Goal: Task Accomplishment & Management: Manage account settings

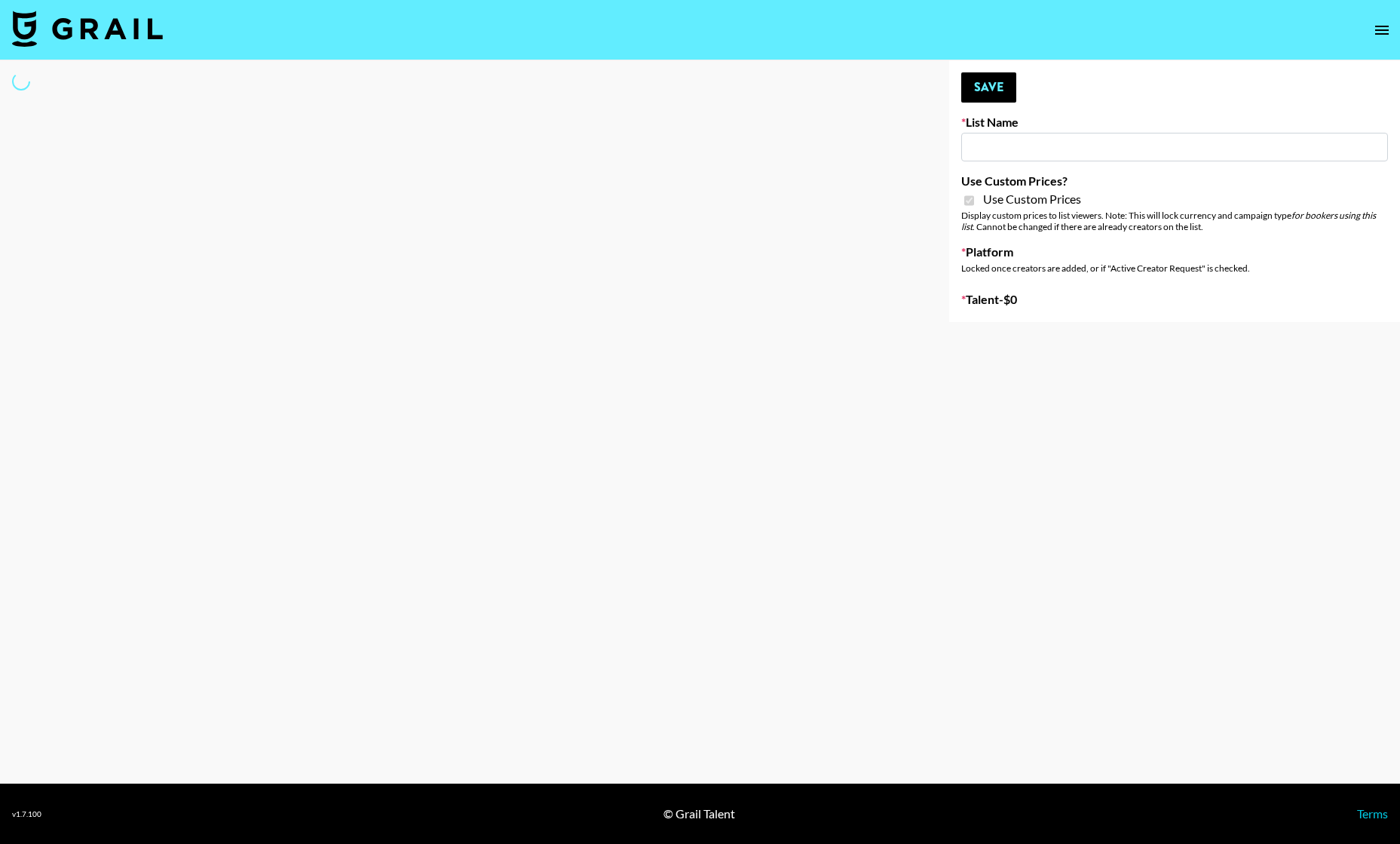
type input "[PERSON_NAME] (IG)"
checkbox input "true"
select select "Brand"
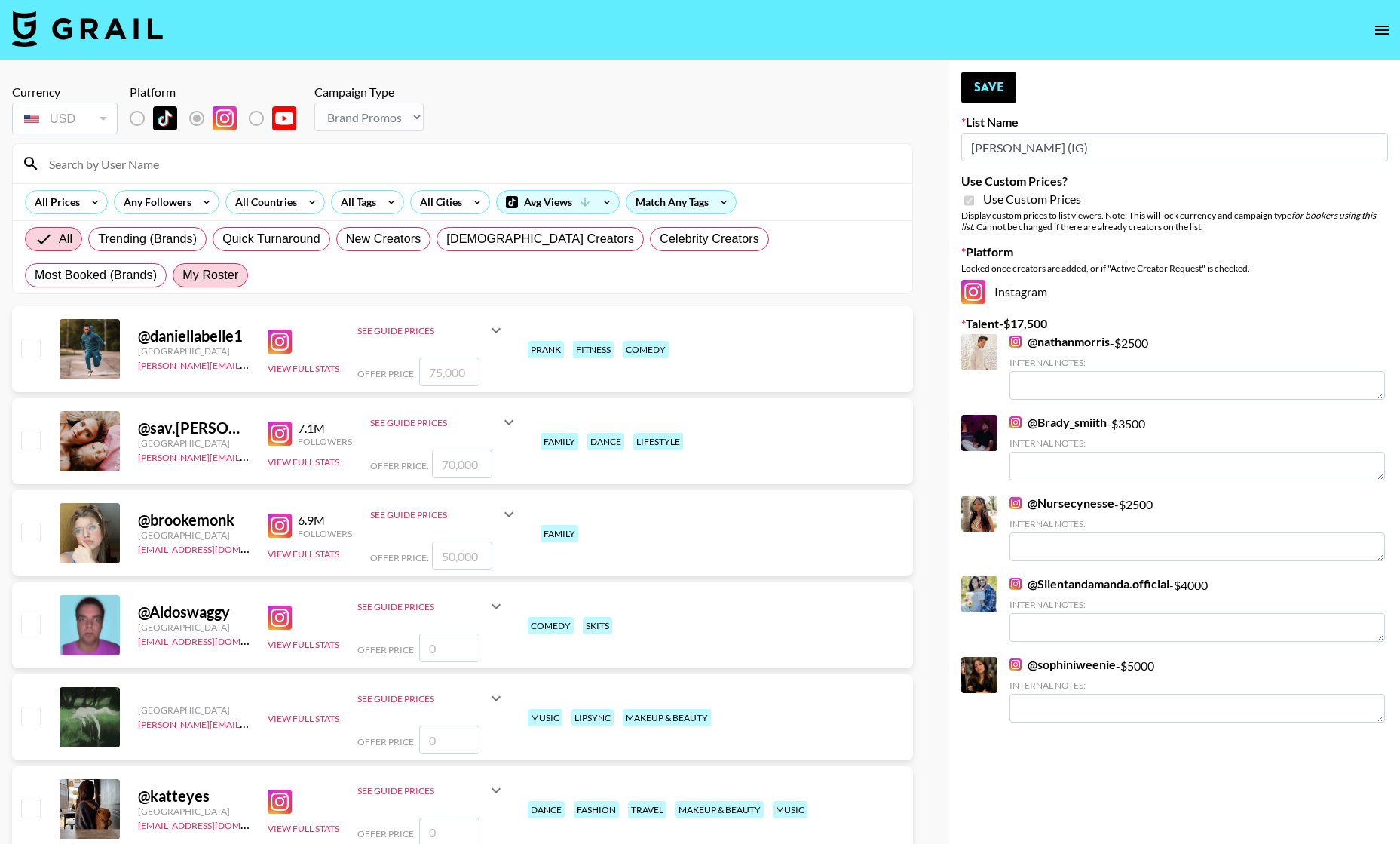
click at [183, 278] on span "My Roster" at bounding box center [210, 275] width 56 height 18
click at [183, 275] on input "My Roster" at bounding box center [183, 275] width 0 height 0
radio input "true"
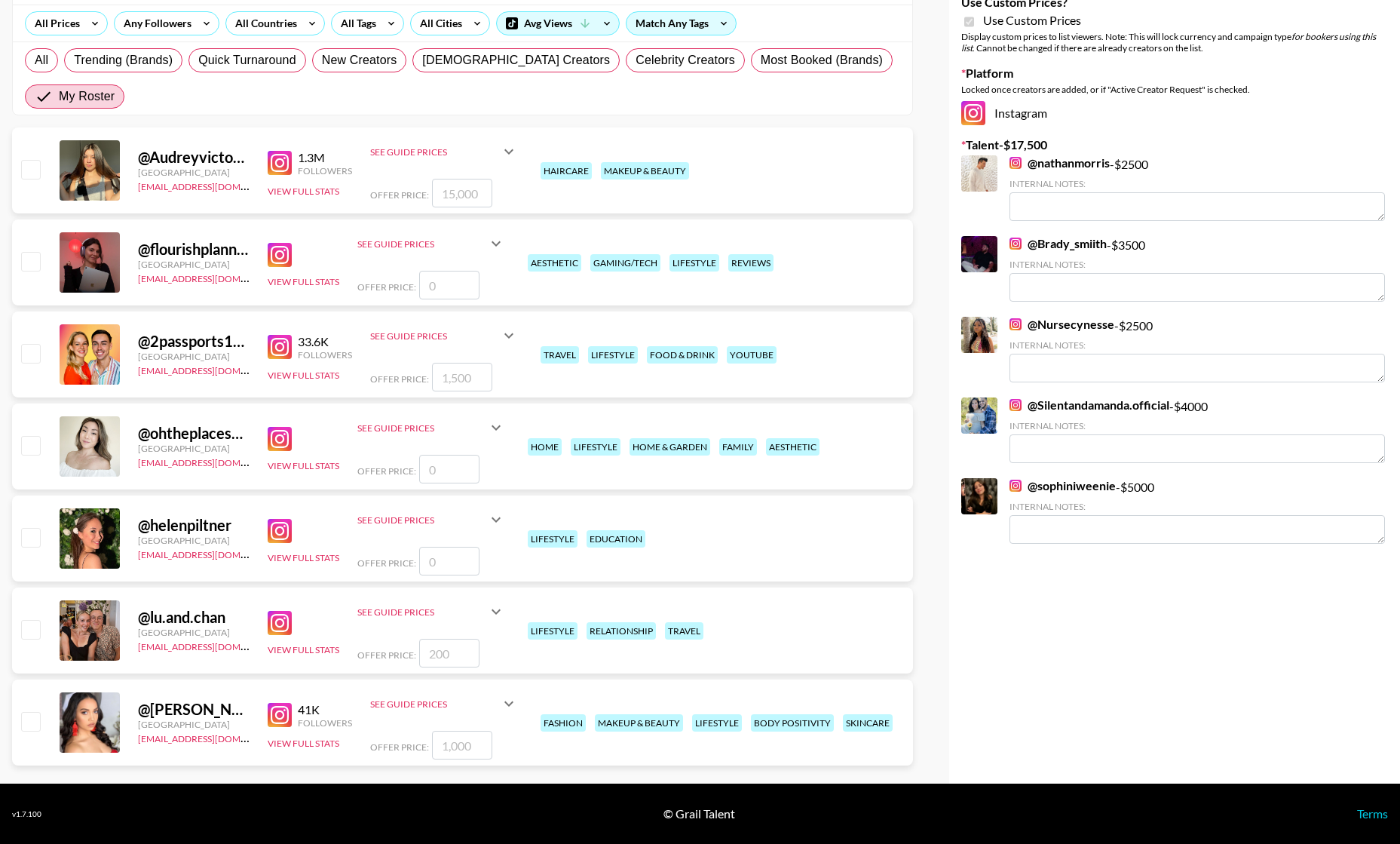
scroll to position [179, 0]
click at [24, 448] on input "checkbox" at bounding box center [30, 444] width 18 height 18
click at [35, 447] on input "checkbox" at bounding box center [30, 444] width 18 height 18
click at [441, 460] on input "number" at bounding box center [449, 469] width 61 height 29
checkbox input "true"
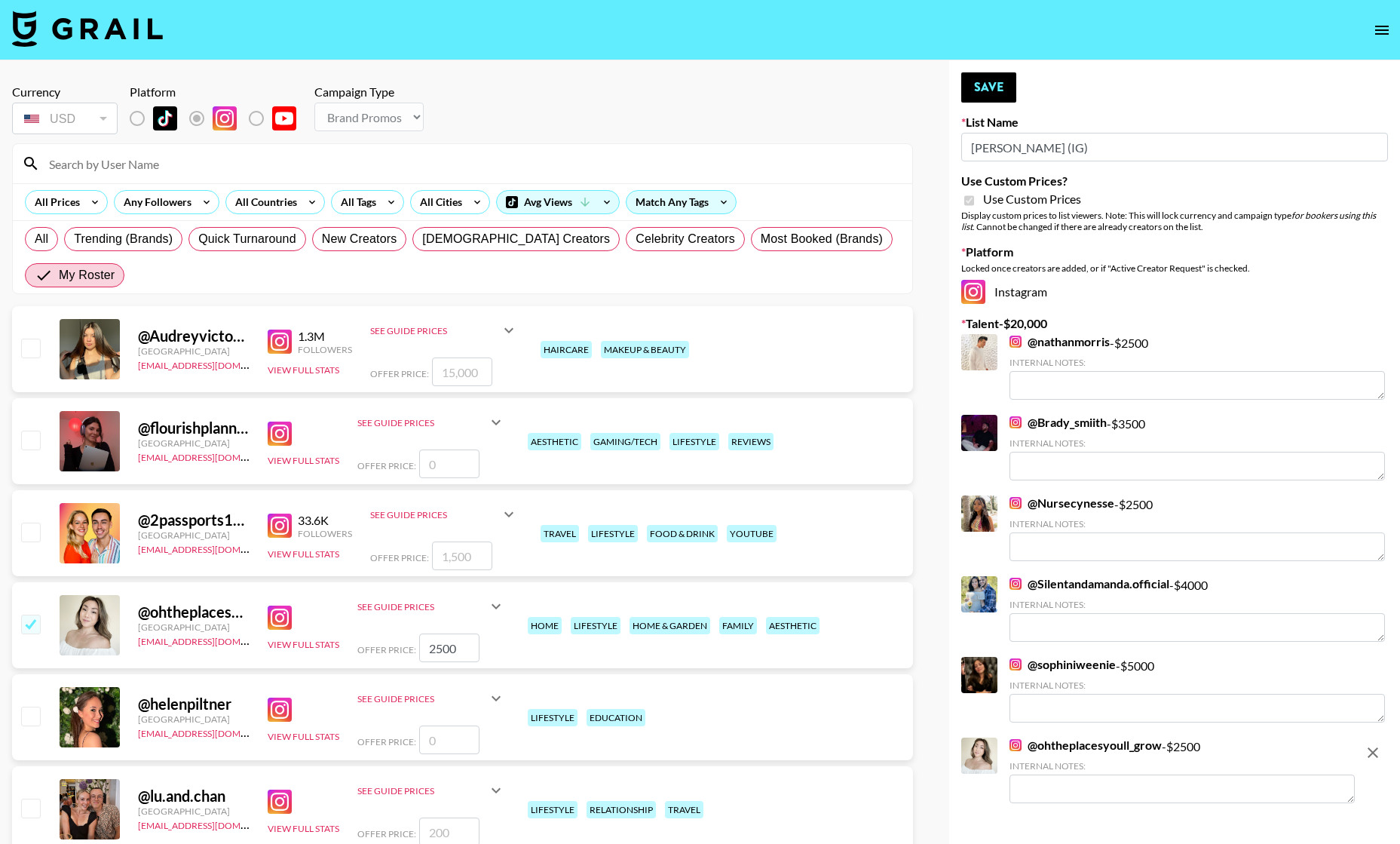
scroll to position [0, 0]
type input "2500"
click at [32, 450] on div at bounding box center [29, 441] width 23 height 26
click at [35, 443] on input "checkbox" at bounding box center [30, 439] width 18 height 18
click at [451, 462] on input "number" at bounding box center [449, 464] width 61 height 29
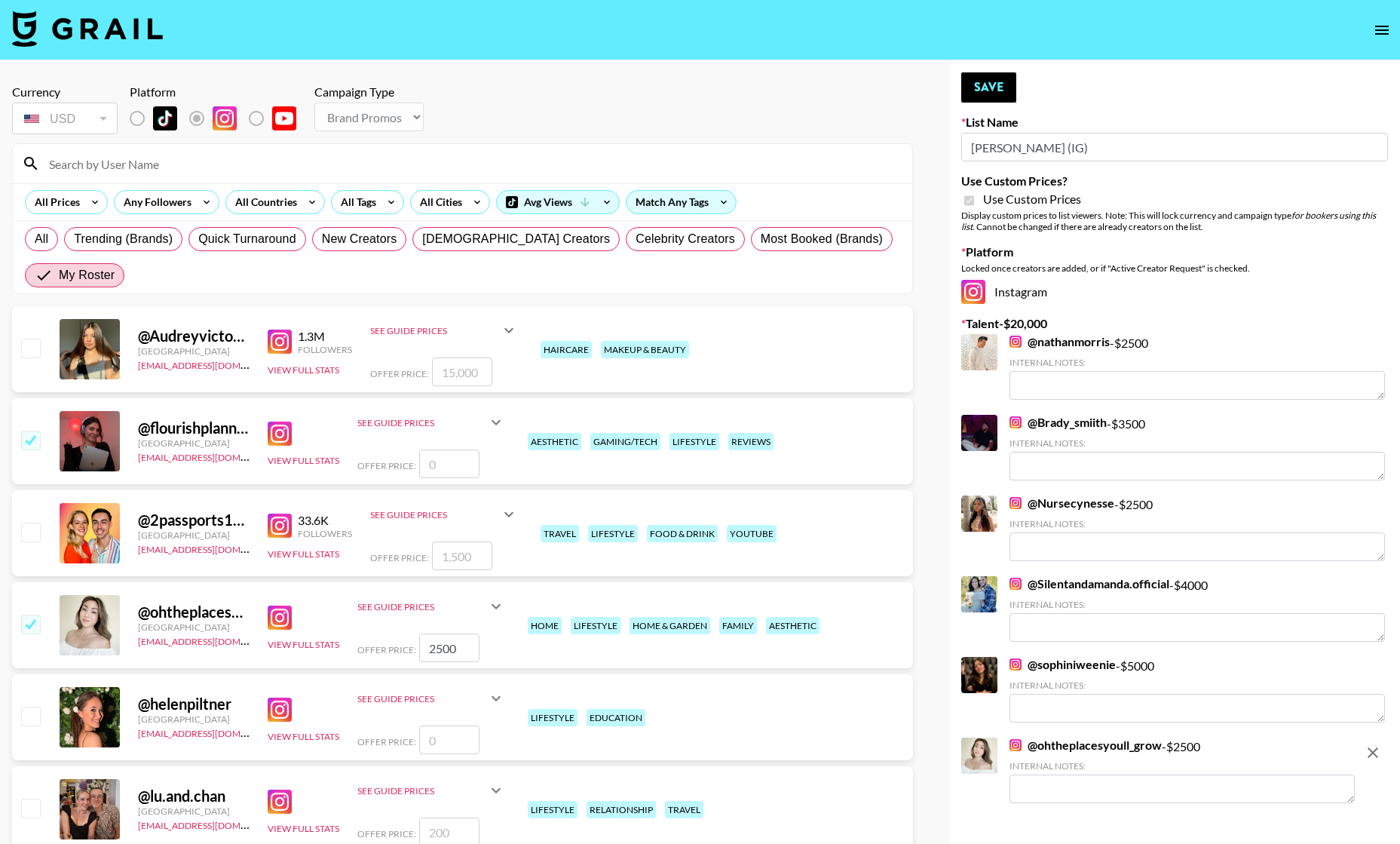
checkbox input "true"
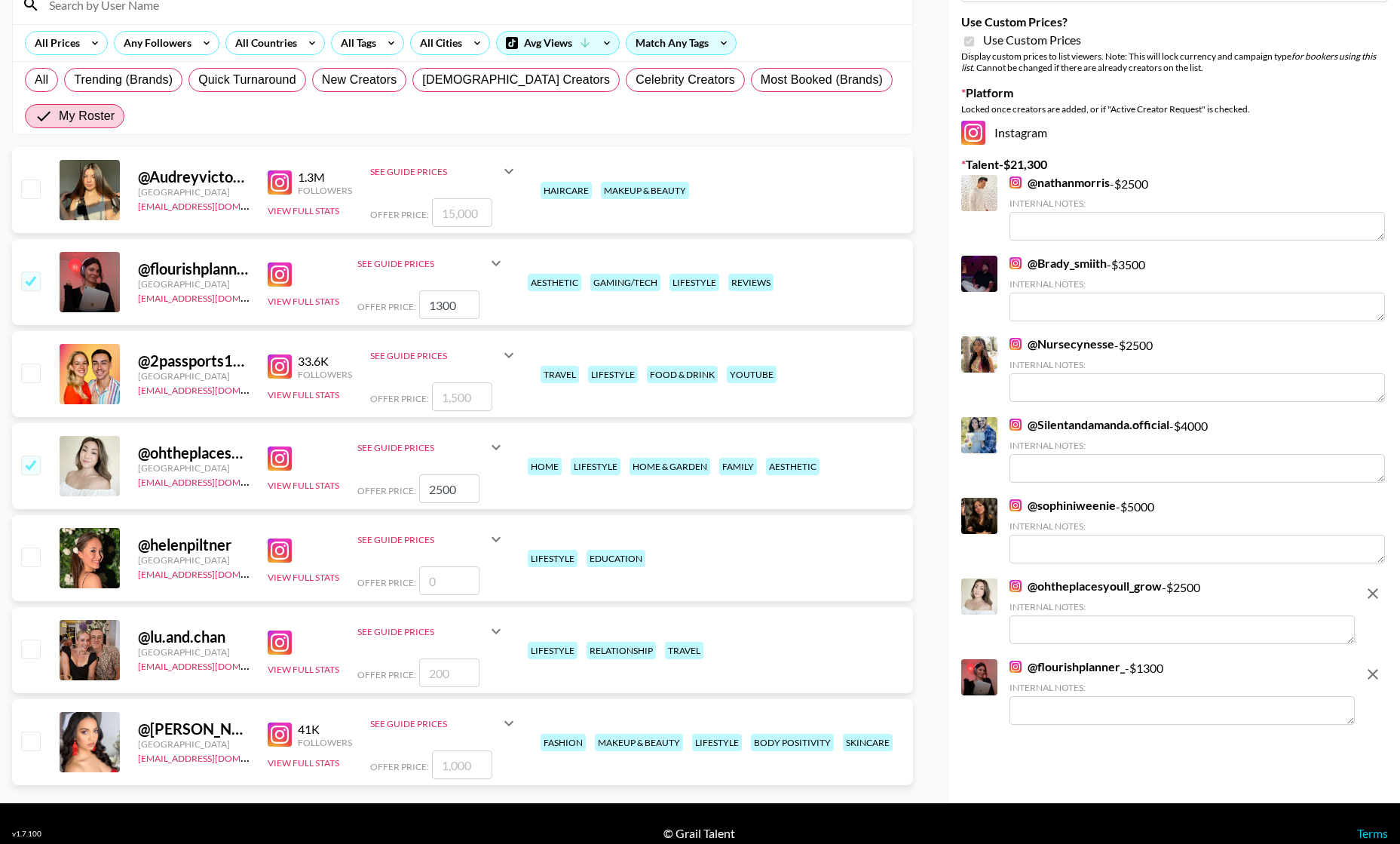
scroll to position [164, 0]
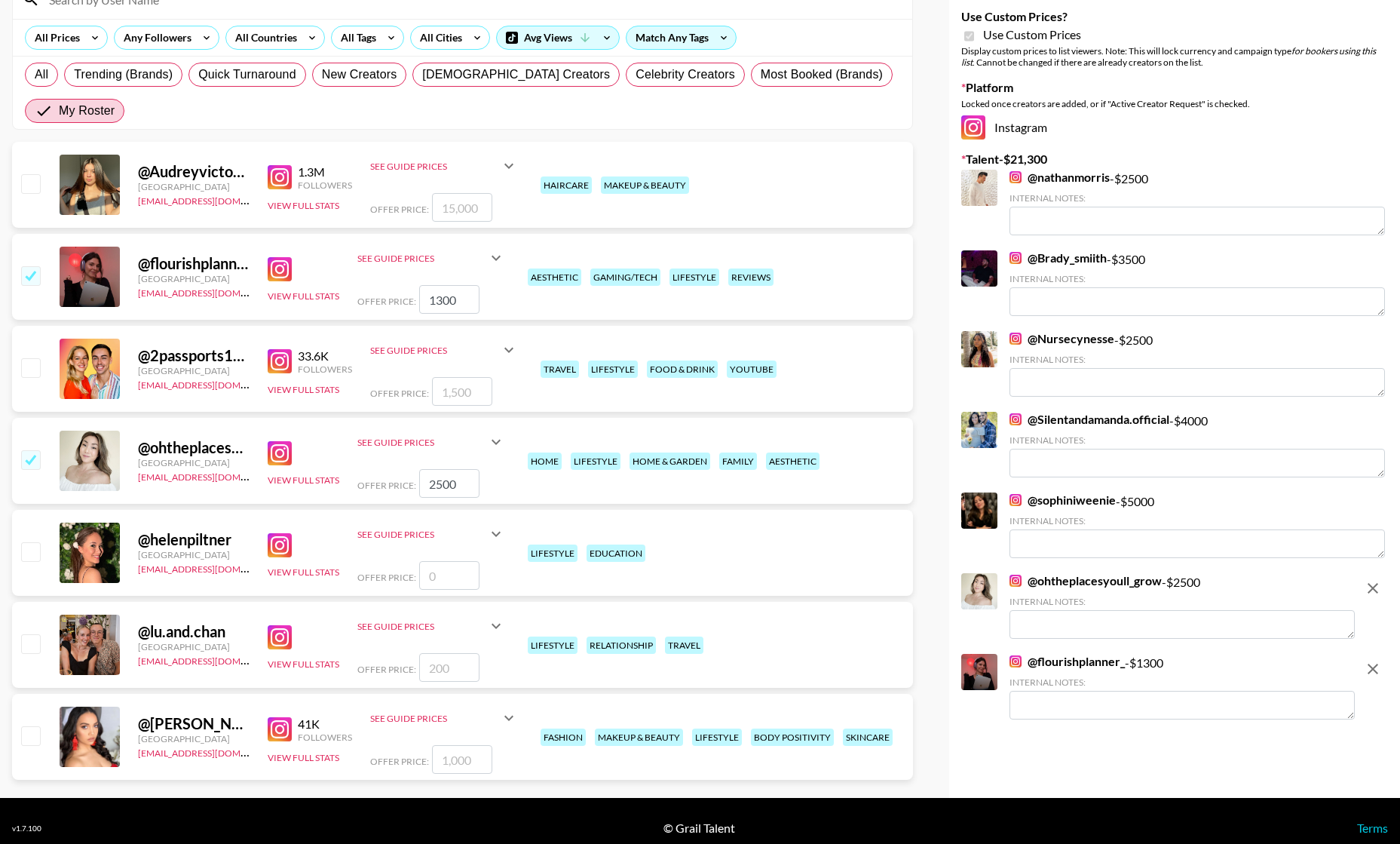
type input "1300"
click at [27, 271] on input "checkbox" at bounding box center [30, 275] width 18 height 18
checkbox input "false"
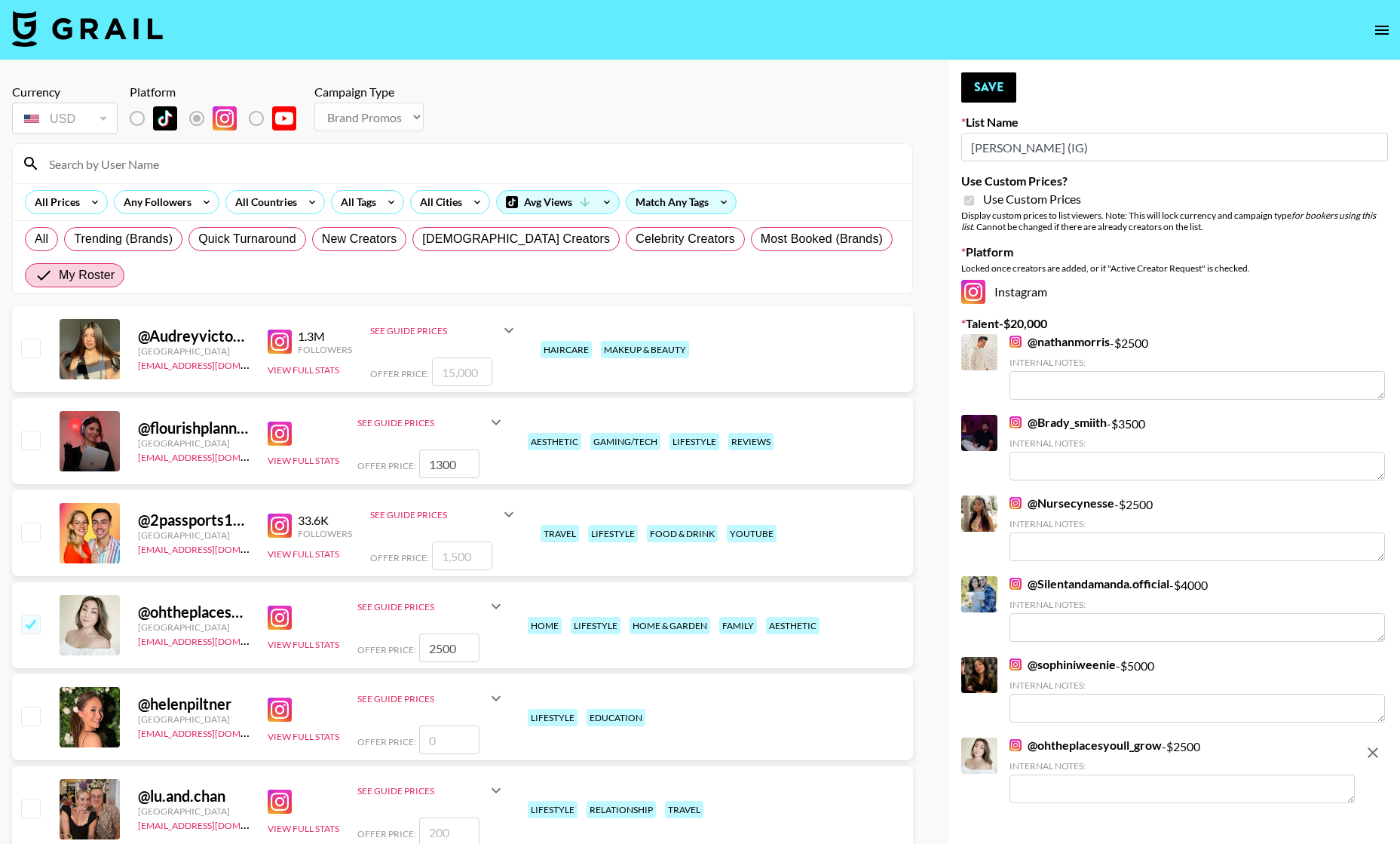
scroll to position [0, 0]
click at [985, 93] on button "Save" at bounding box center [988, 87] width 55 height 30
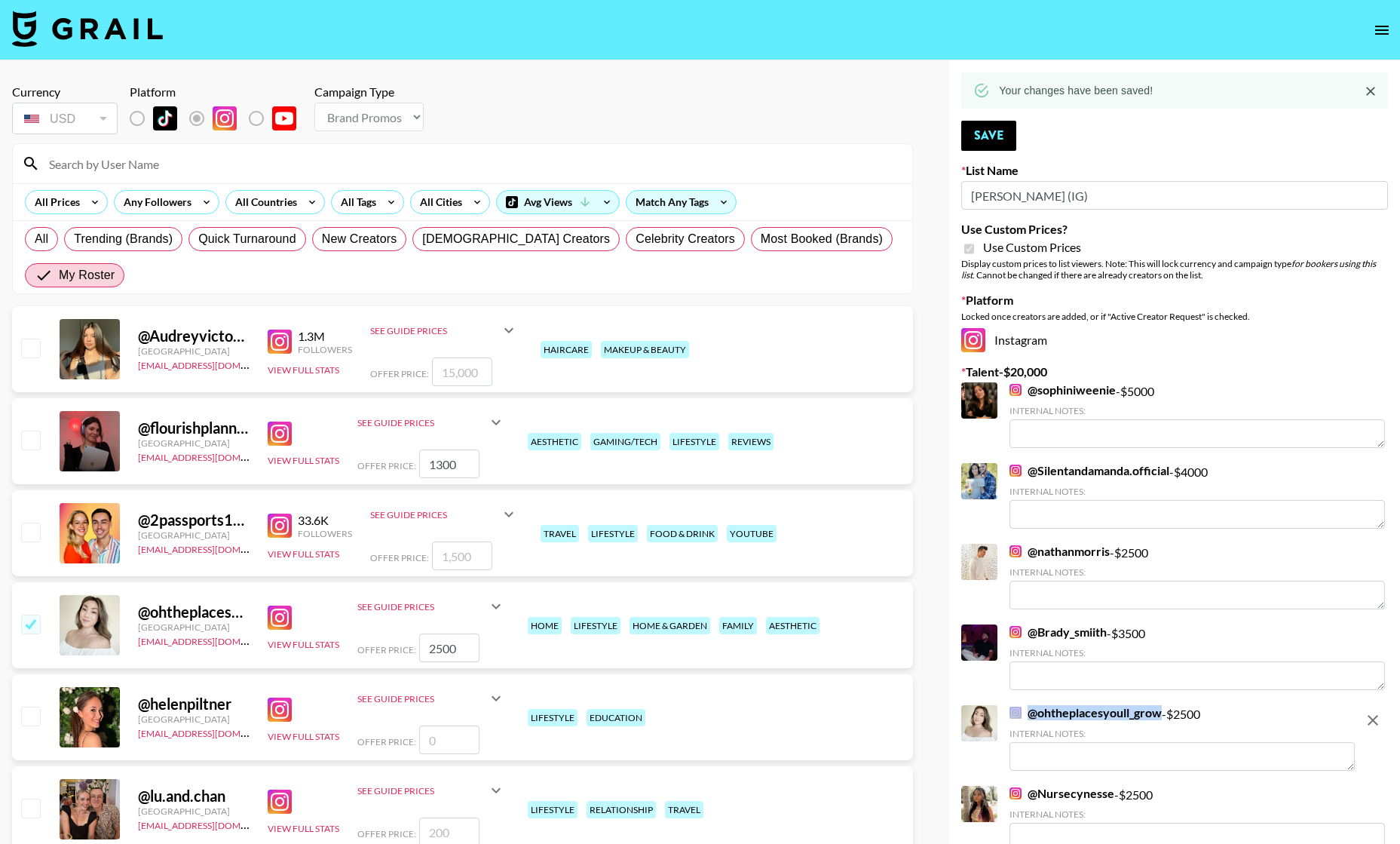
drag, startPoint x: 1163, startPoint y: 715, endPoint x: 972, endPoint y: 709, distance: 191.1
click at [1013, 713] on div "@ ohtheplacesyoull_grow - $ 2500 Internal Notes:" at bounding box center [1182, 737] width 345 height 66
click at [272, 620] on img at bounding box center [279, 618] width 24 height 24
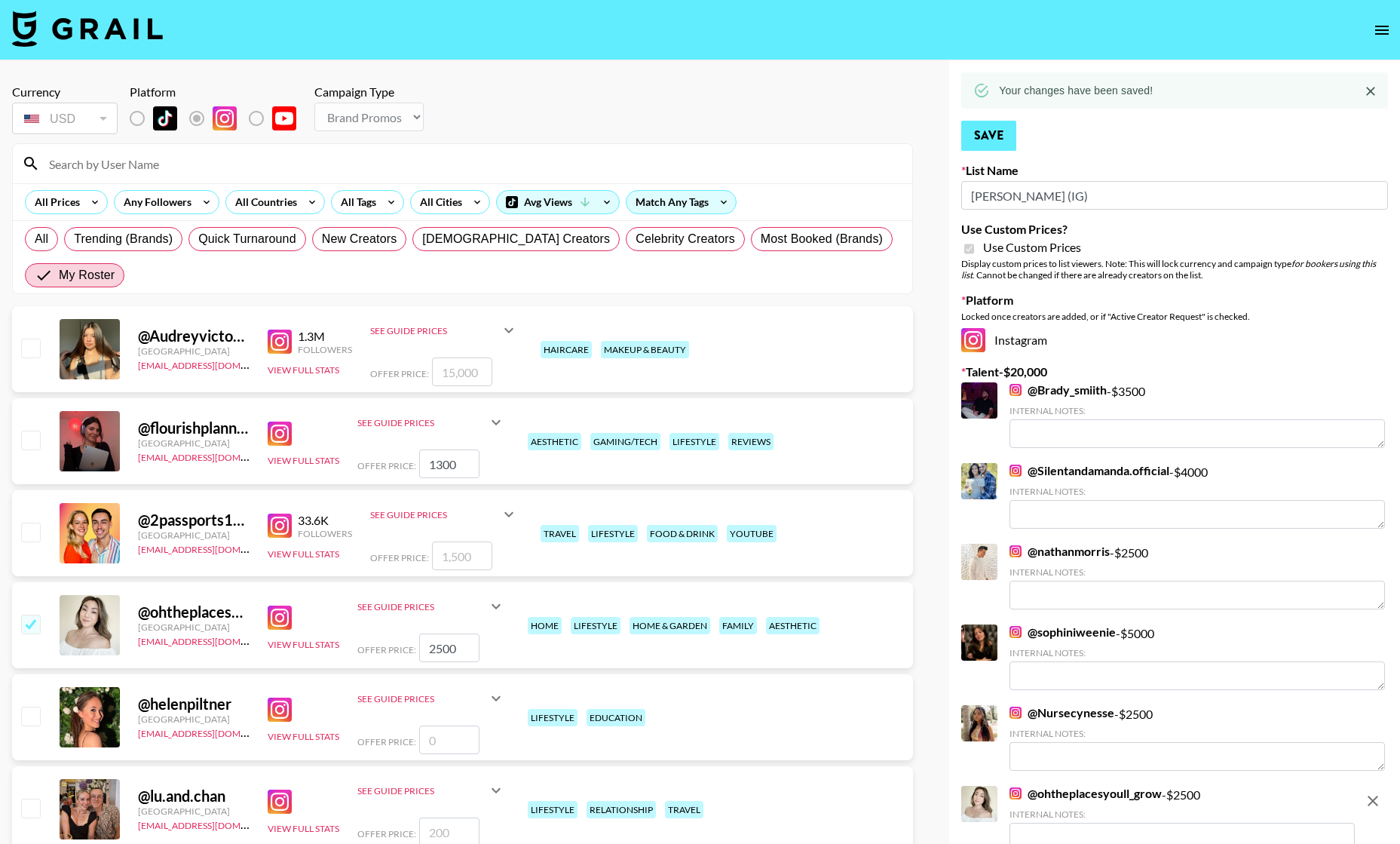
click at [999, 130] on button "Save" at bounding box center [988, 135] width 55 height 30
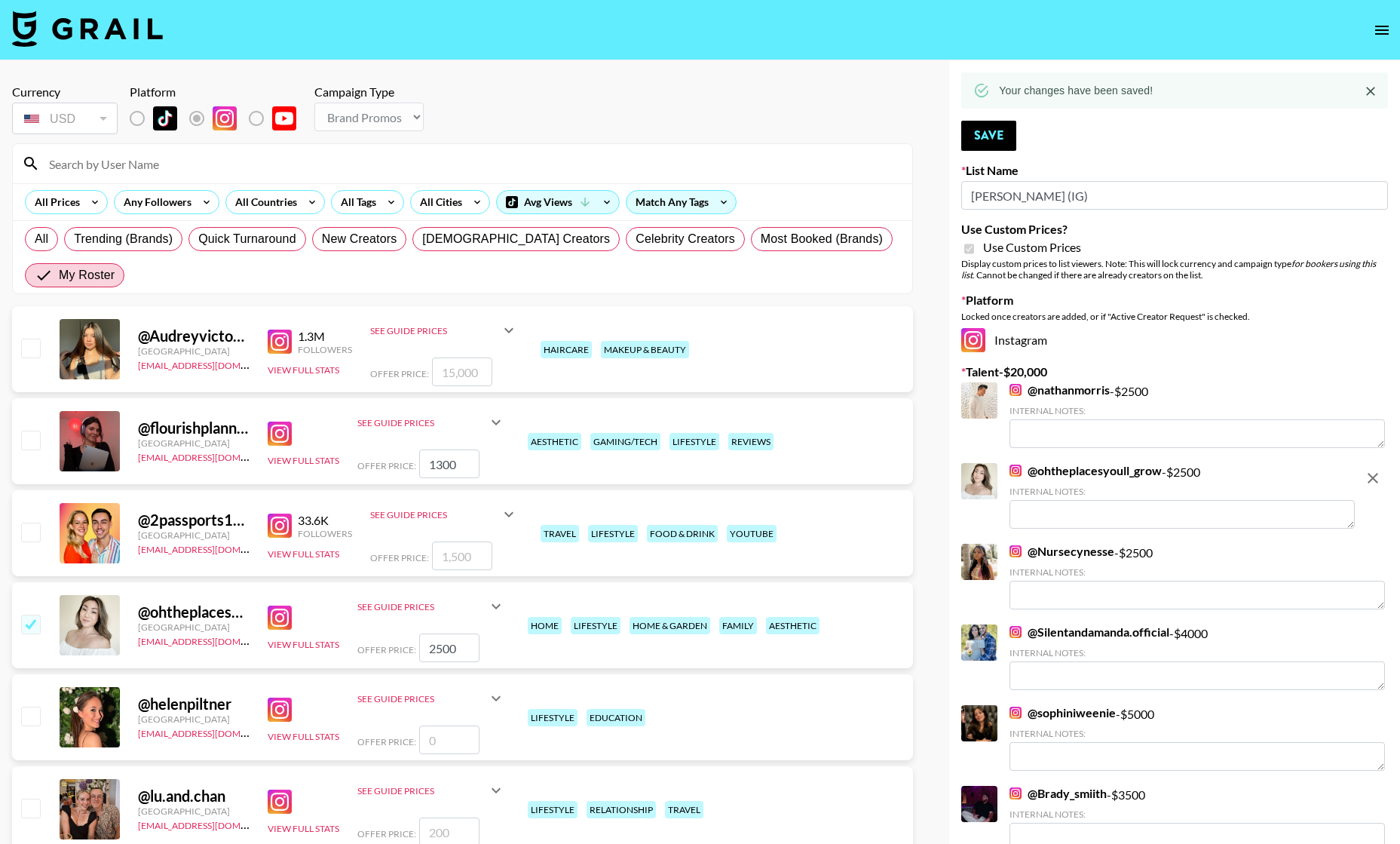
click at [75, 32] on img at bounding box center [87, 28] width 151 height 36
